Goal: Navigation & Orientation: Find specific page/section

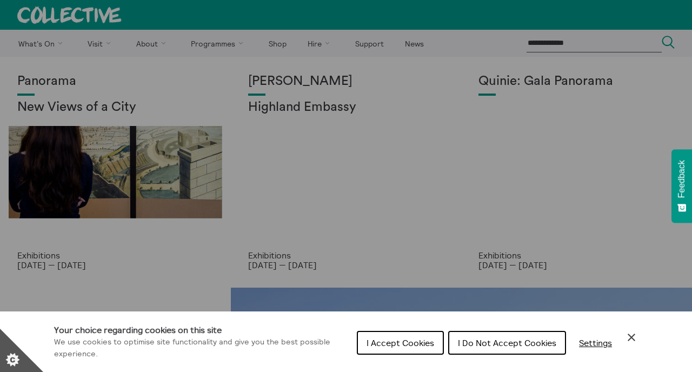
click at [484, 343] on span "I Do Not Accept Cookies" at bounding box center [507, 342] width 98 height 11
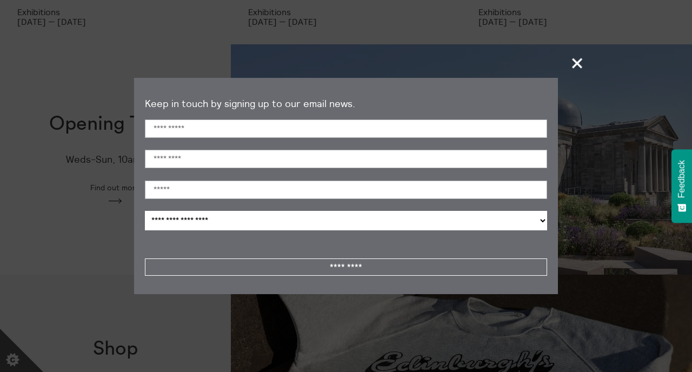
scroll to position [248, 0]
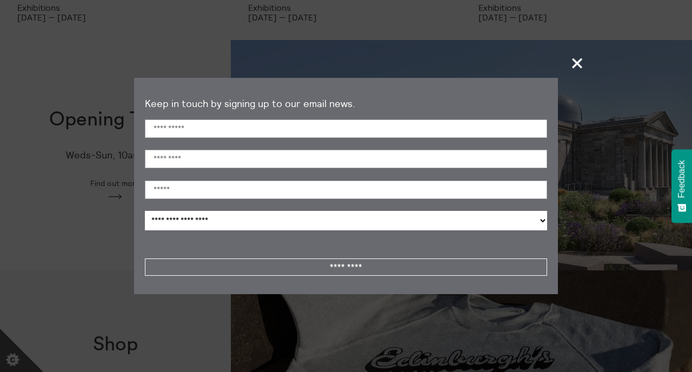
click at [573, 66] on span "+" at bounding box center [578, 63] width 32 height 32
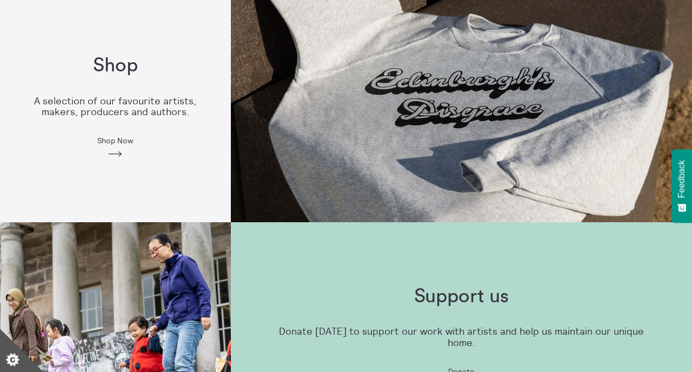
scroll to position [0, 0]
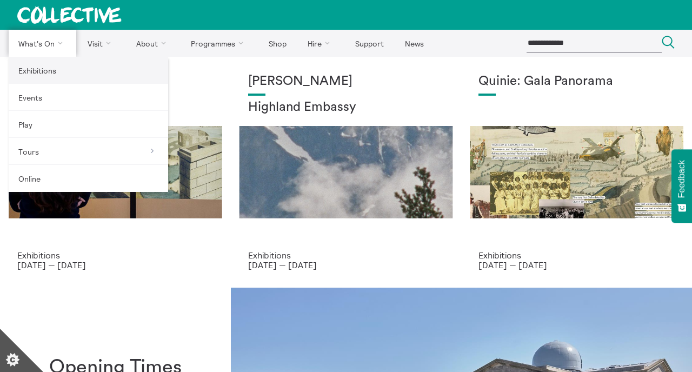
click at [41, 77] on link "Exhibitions" at bounding box center [89, 70] width 160 height 27
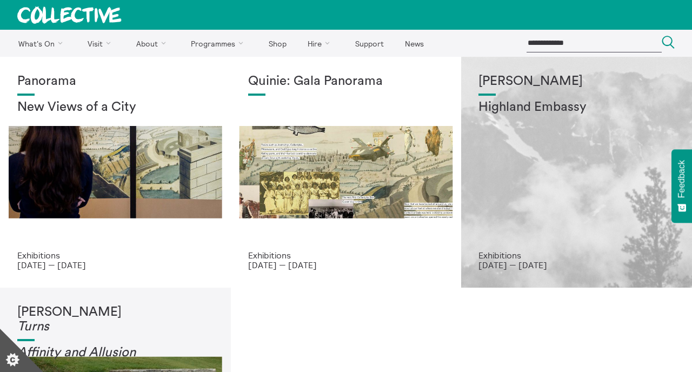
click at [531, 151] on div "Shen Xin Highland Embassy" at bounding box center [577, 162] width 196 height 176
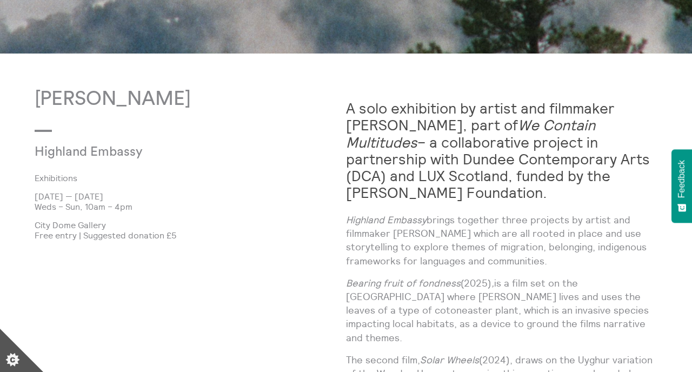
scroll to position [492, 0]
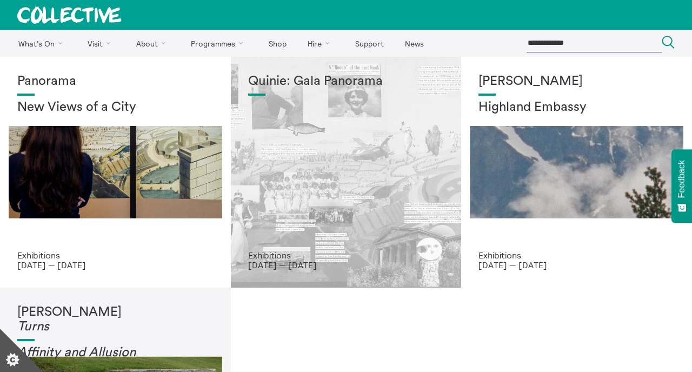
click at [340, 181] on div "Quinie: Gala Panorama" at bounding box center [346, 162] width 196 height 176
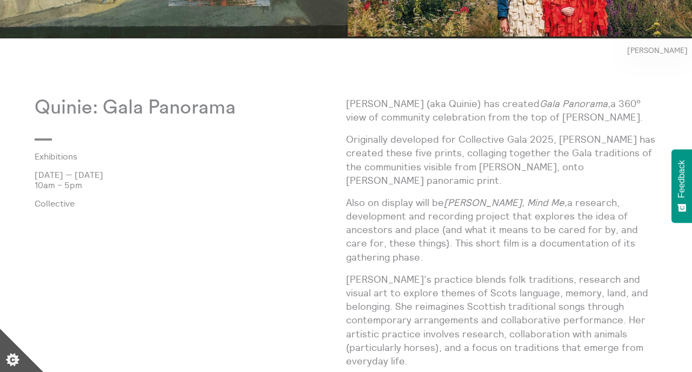
scroll to position [376, 0]
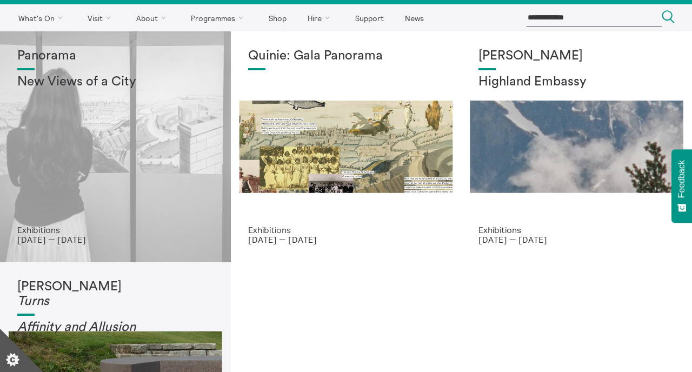
scroll to position [20, 0]
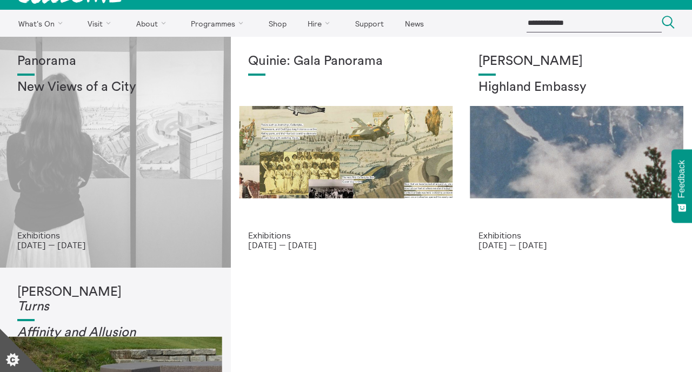
click at [164, 172] on div "Panorama New Views of a City" at bounding box center [115, 142] width 196 height 176
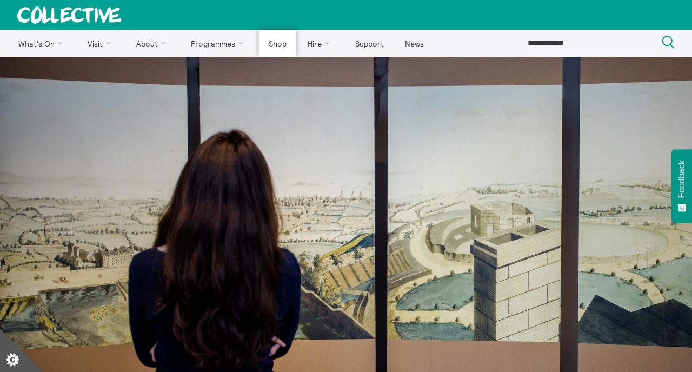
click at [278, 44] on link "Shop" at bounding box center [277, 43] width 37 height 27
